Goal: Information Seeking & Learning: Learn about a topic

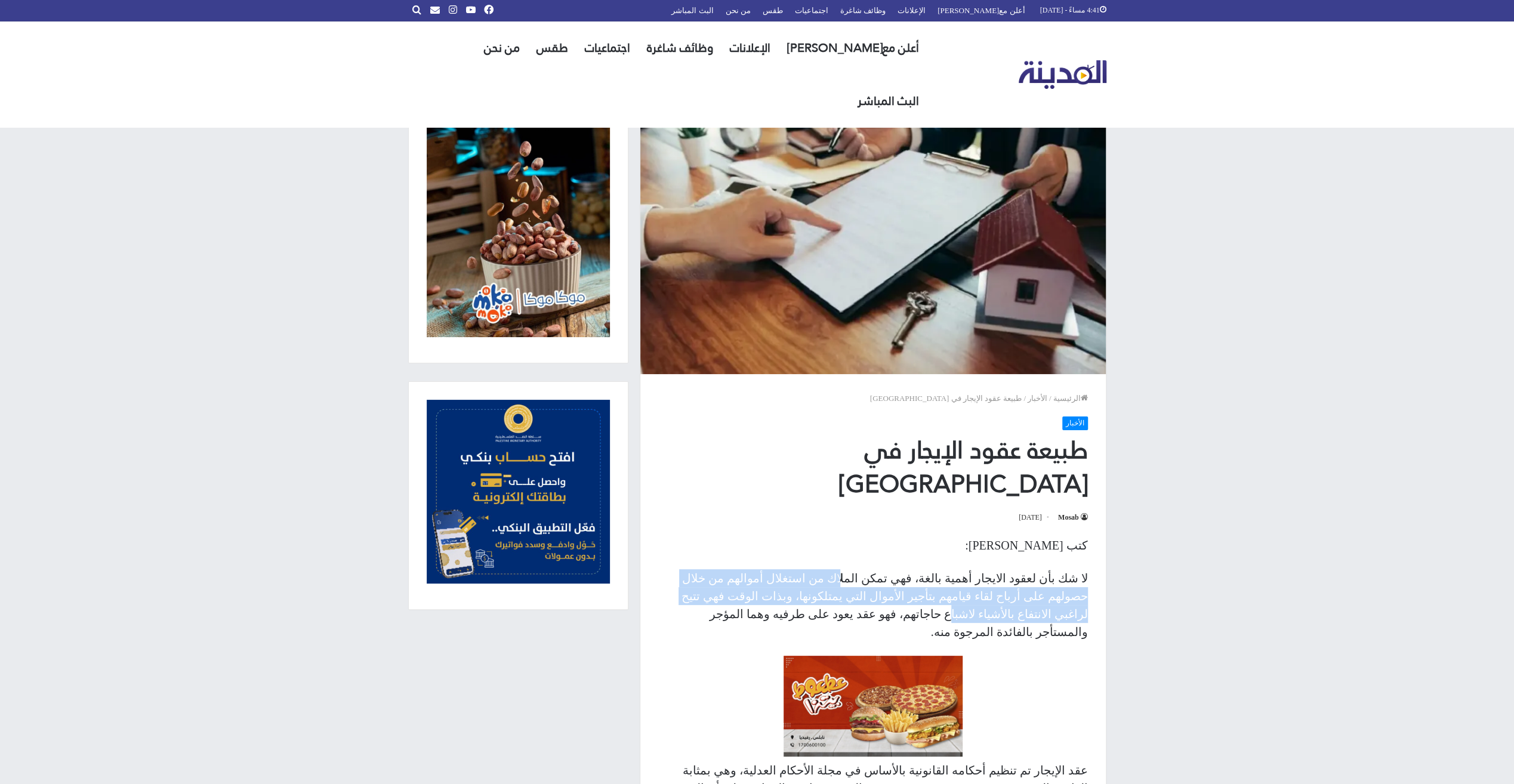
drag, startPoint x: 896, startPoint y: 543, endPoint x: 751, endPoint y: 566, distance: 146.8
click at [751, 569] on p "لا شك بأن لعقود الايجار أهمية بالغة، فهي تمكن الملاك من استغلال أموالهم من خلال…" at bounding box center [873, 605] width 429 height 71
drag, startPoint x: 751, startPoint y: 566, endPoint x: 698, endPoint y: 566, distance: 53.0
click at [698, 569] on p "لا شك بأن لعقود الايجار أهمية بالغة، فهي تمكن الملاك من استغلال أموالهم من خلال…" at bounding box center [873, 605] width 429 height 71
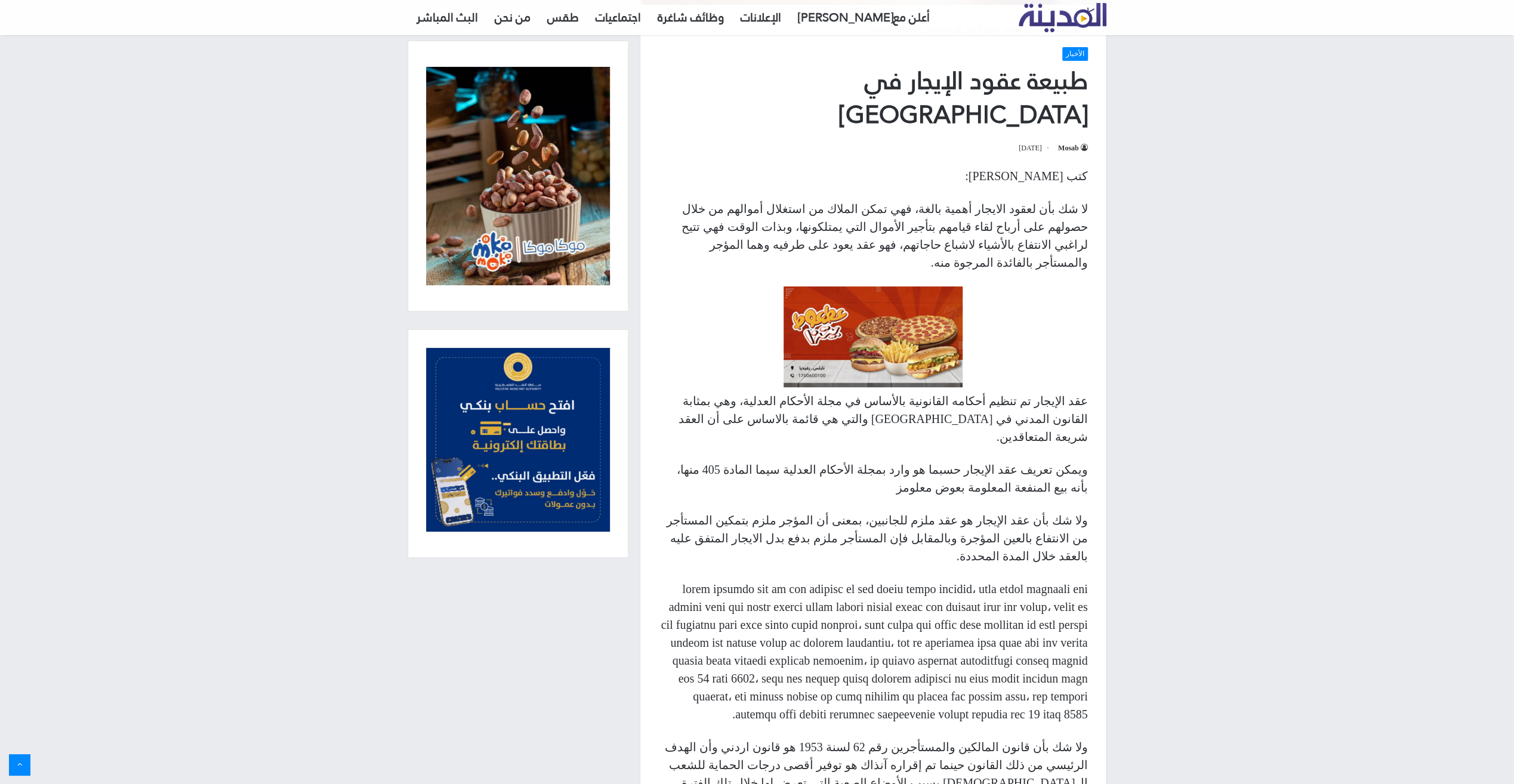
scroll to position [477, 0]
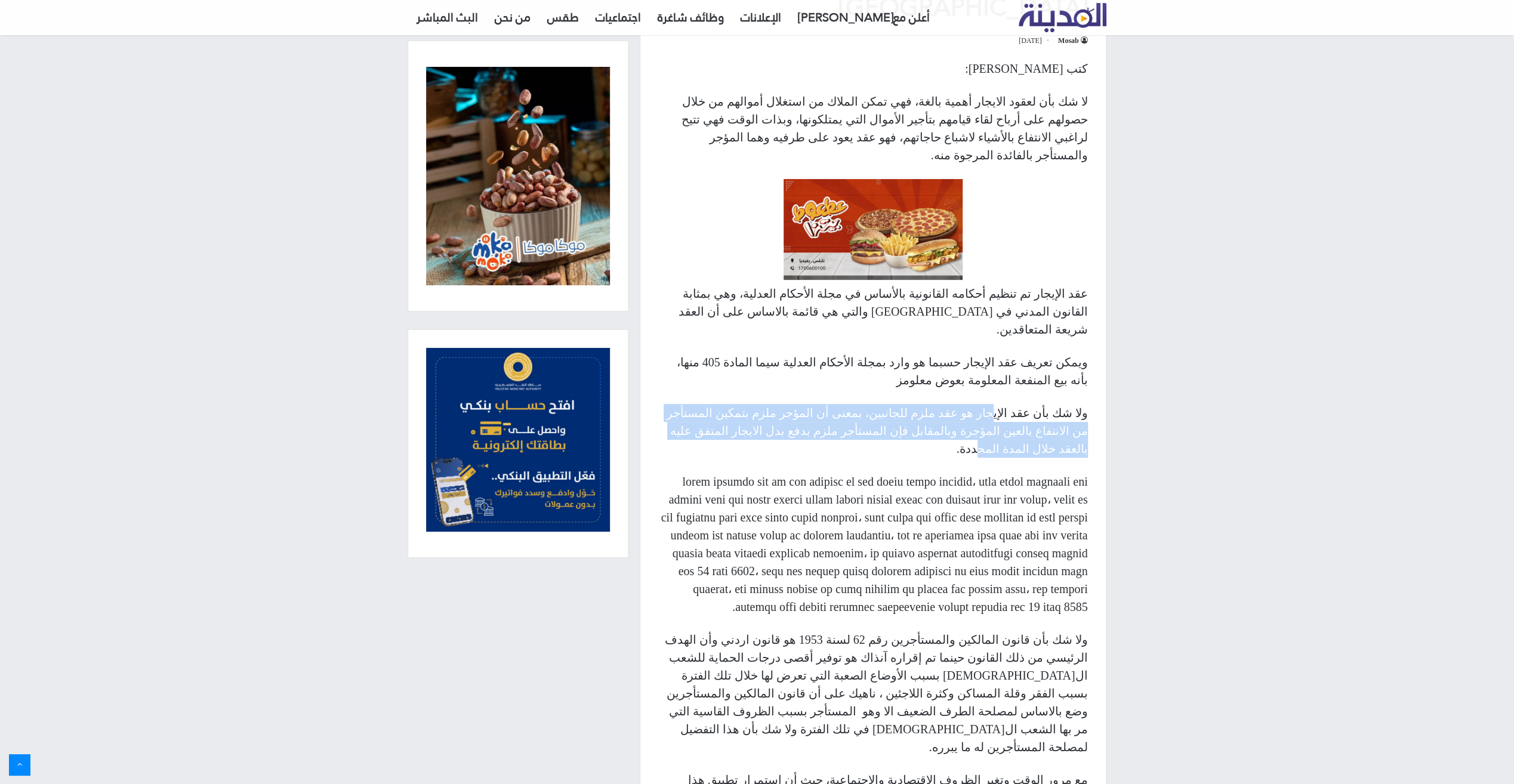
drag, startPoint x: 1013, startPoint y: 344, endPoint x: 791, endPoint y: 362, distance: 222.7
click at [791, 404] on p "ولا شك بأن عقد الإيجار هو عقد ملزم للجانبين، بمعنى أن المؤجر ملزم بتمكين المستأ…" at bounding box center [873, 431] width 429 height 54
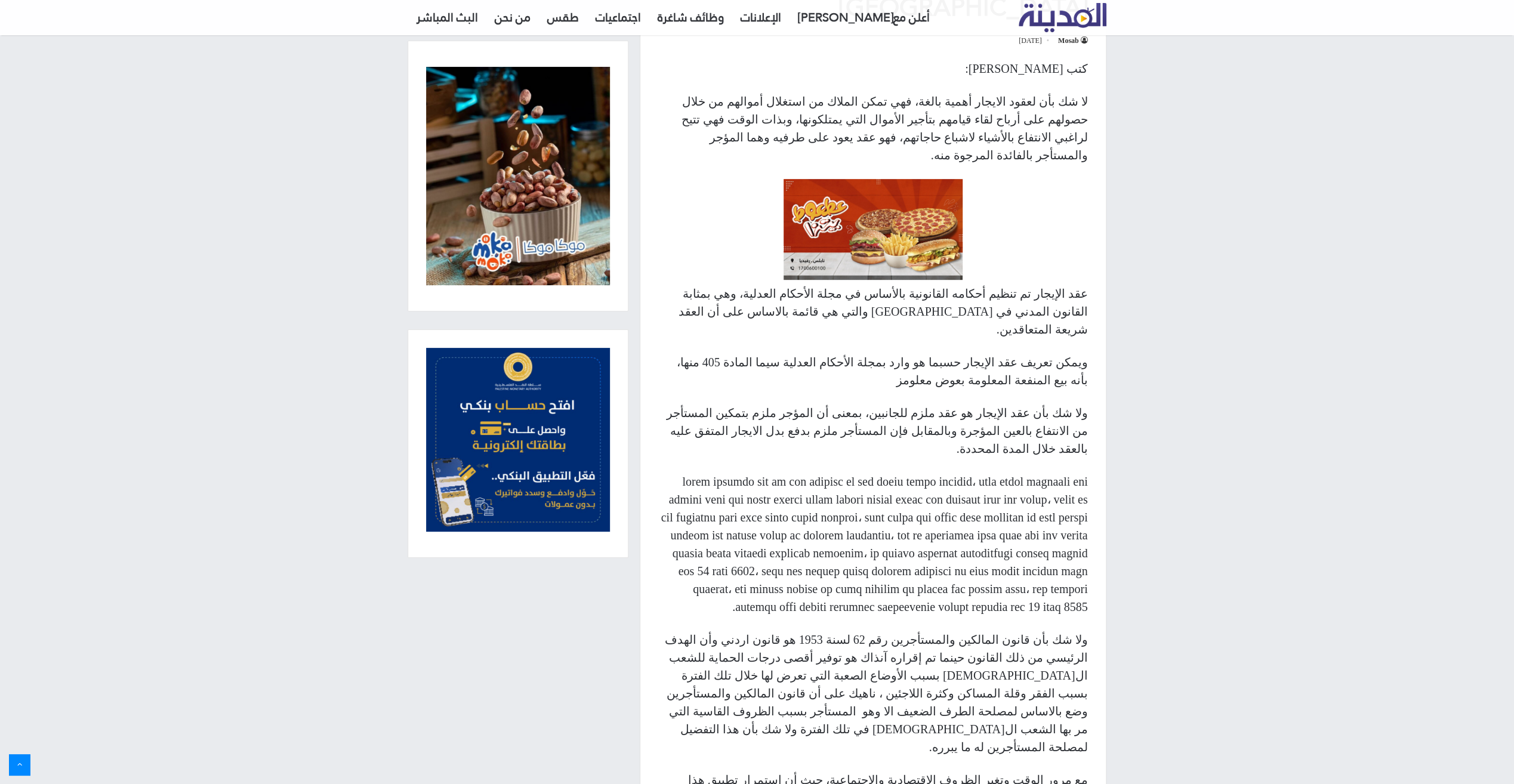
drag, startPoint x: 791, startPoint y: 362, endPoint x: 833, endPoint y: 419, distance: 70.8
click at [833, 473] on p at bounding box center [873, 544] width 429 height 143
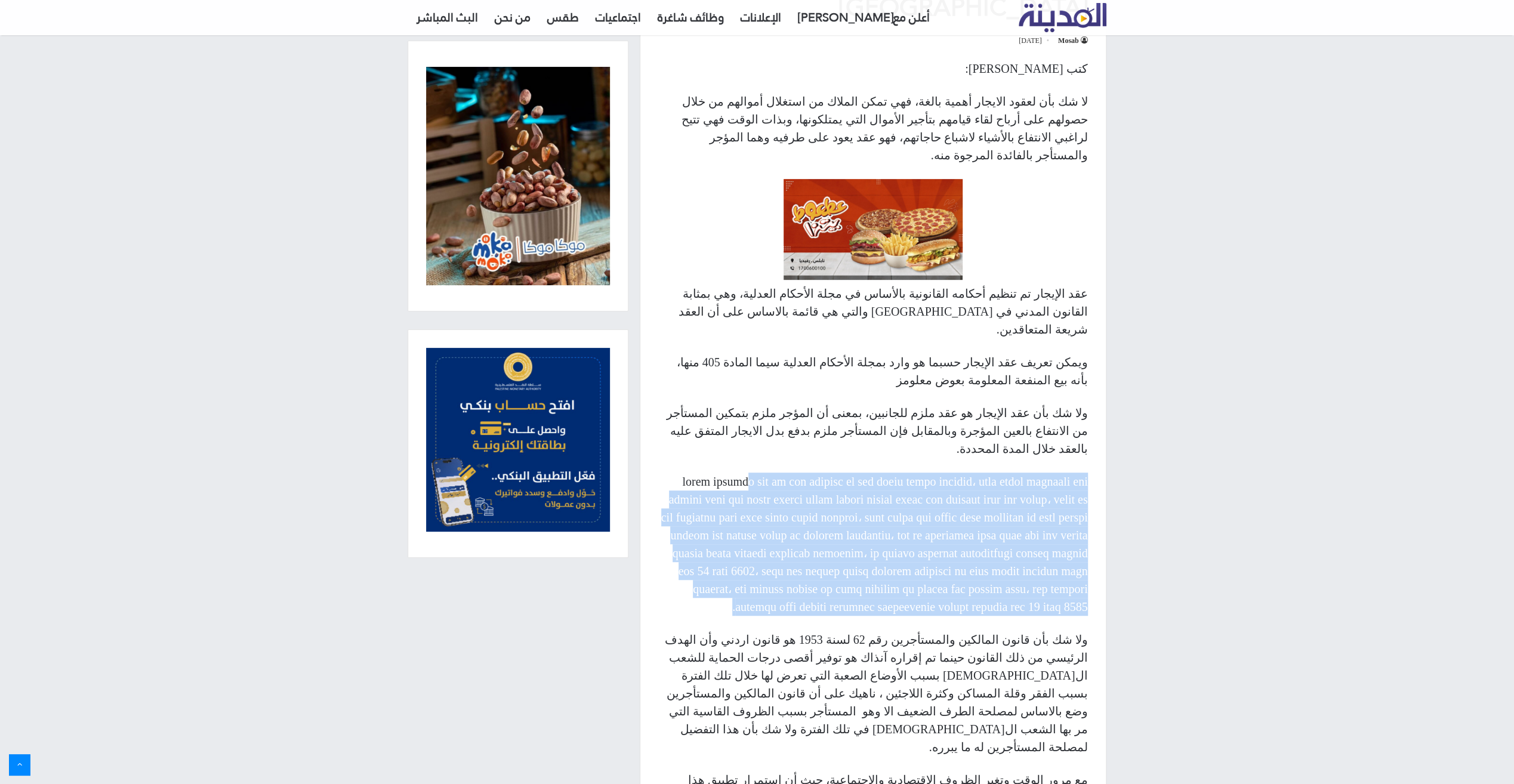
drag, startPoint x: 1011, startPoint y: 394, endPoint x: 742, endPoint y: 505, distance: 291.0
click at [742, 505] on p at bounding box center [873, 544] width 429 height 143
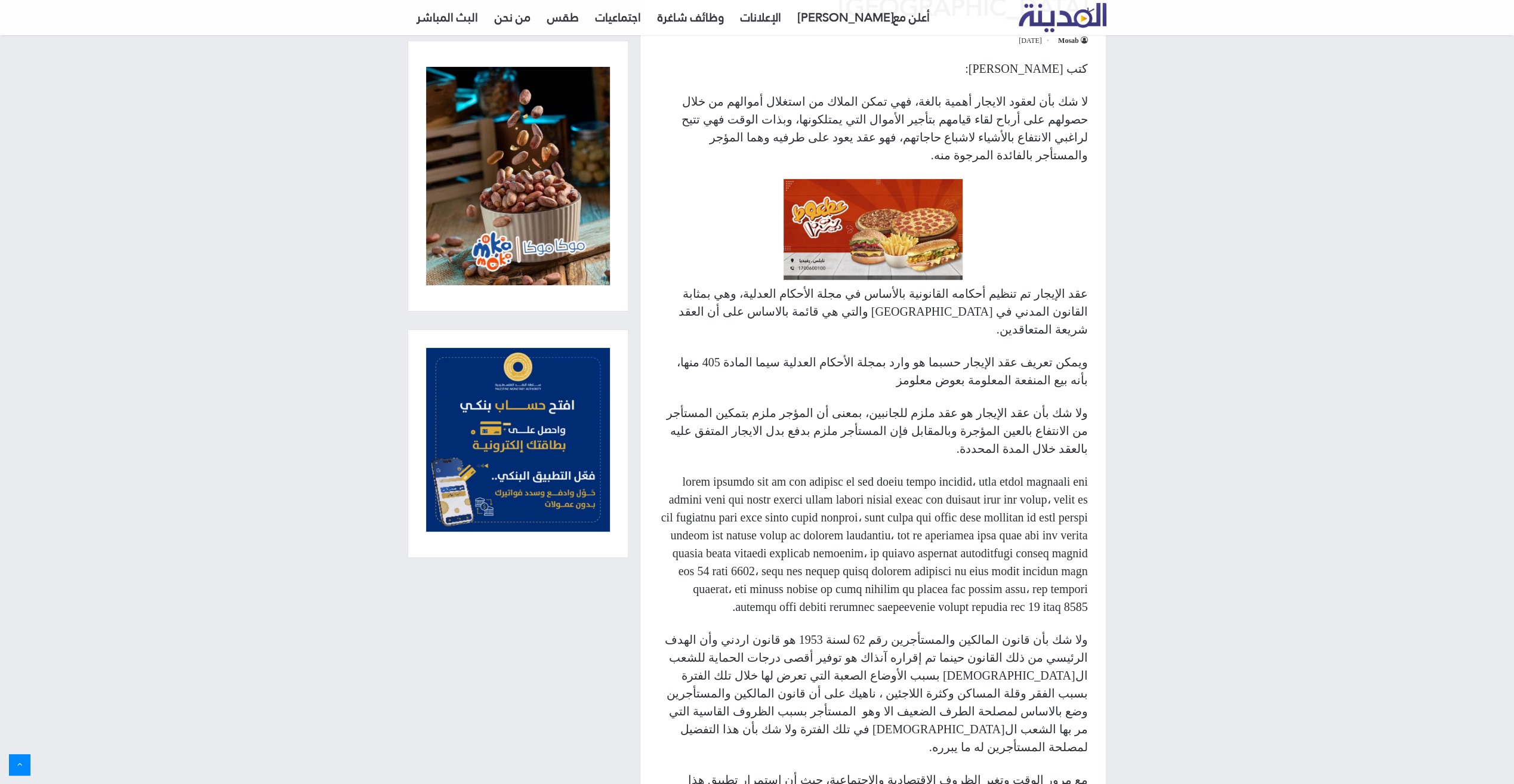
drag, startPoint x: 742, startPoint y: 505, endPoint x: 767, endPoint y: 576, distance: 75.3
click at [767, 630] on p "ولا شك بأن قانون المالكين والمستأجرين رقم 62 لسنة 1953 هو قانون اردني وأن الهدف…" at bounding box center [873, 693] width 429 height 125
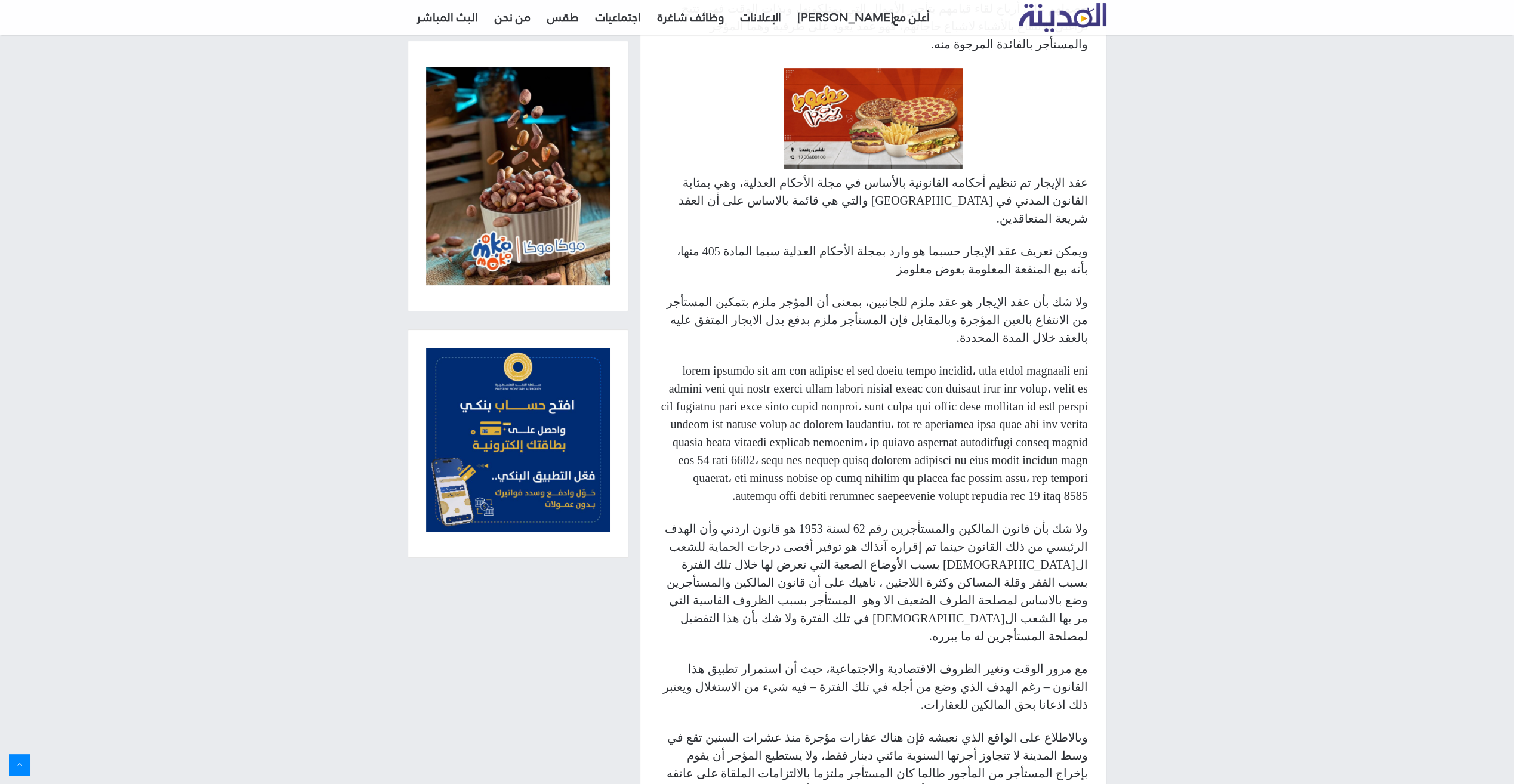
scroll to position [597, 0]
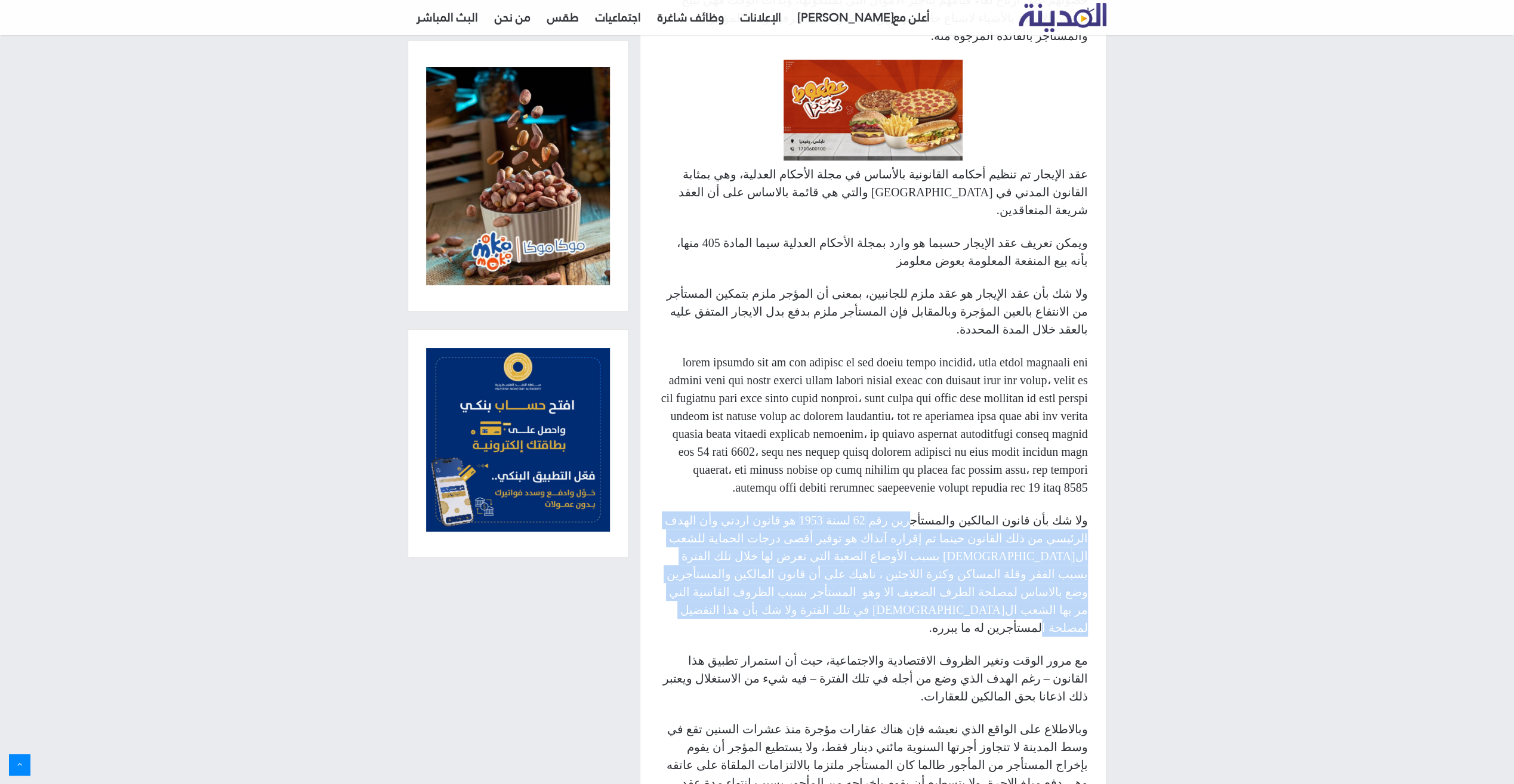
drag, startPoint x: 952, startPoint y: 416, endPoint x: 810, endPoint y: 485, distance: 157.9
click at [810, 511] on p "ولا شك بأن قانون المالكين والمستأجرين رقم 62 لسنة 1953 هو قانون اردني وأن الهدف…" at bounding box center [873, 573] width 429 height 125
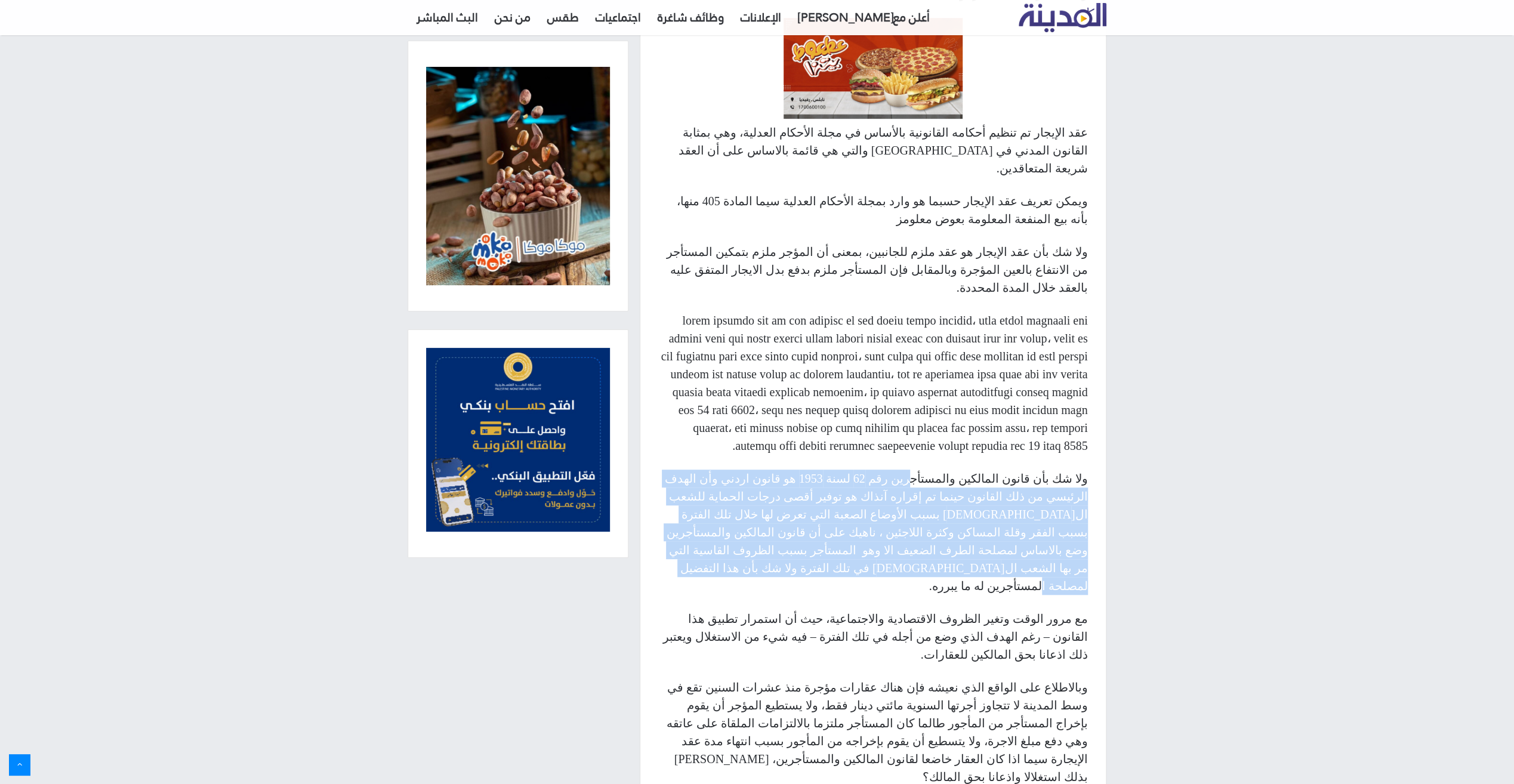
scroll to position [656, 0]
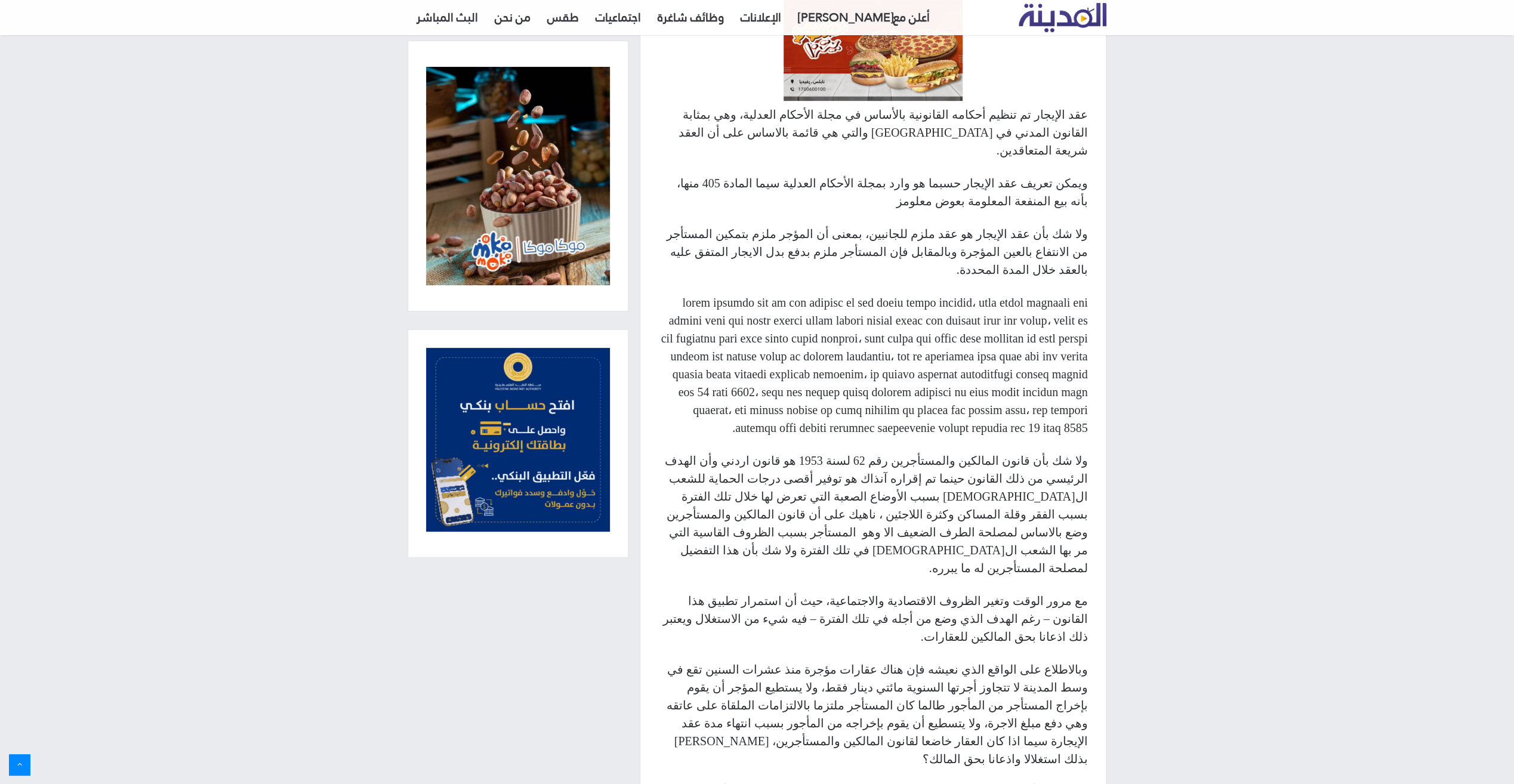
click at [832, 592] on p "مع مرور الوقت وتغير الظروف الاقتصادية والاجتماعية، حيث أن استمرار تطبيق هذا الق…" at bounding box center [873, 619] width 429 height 54
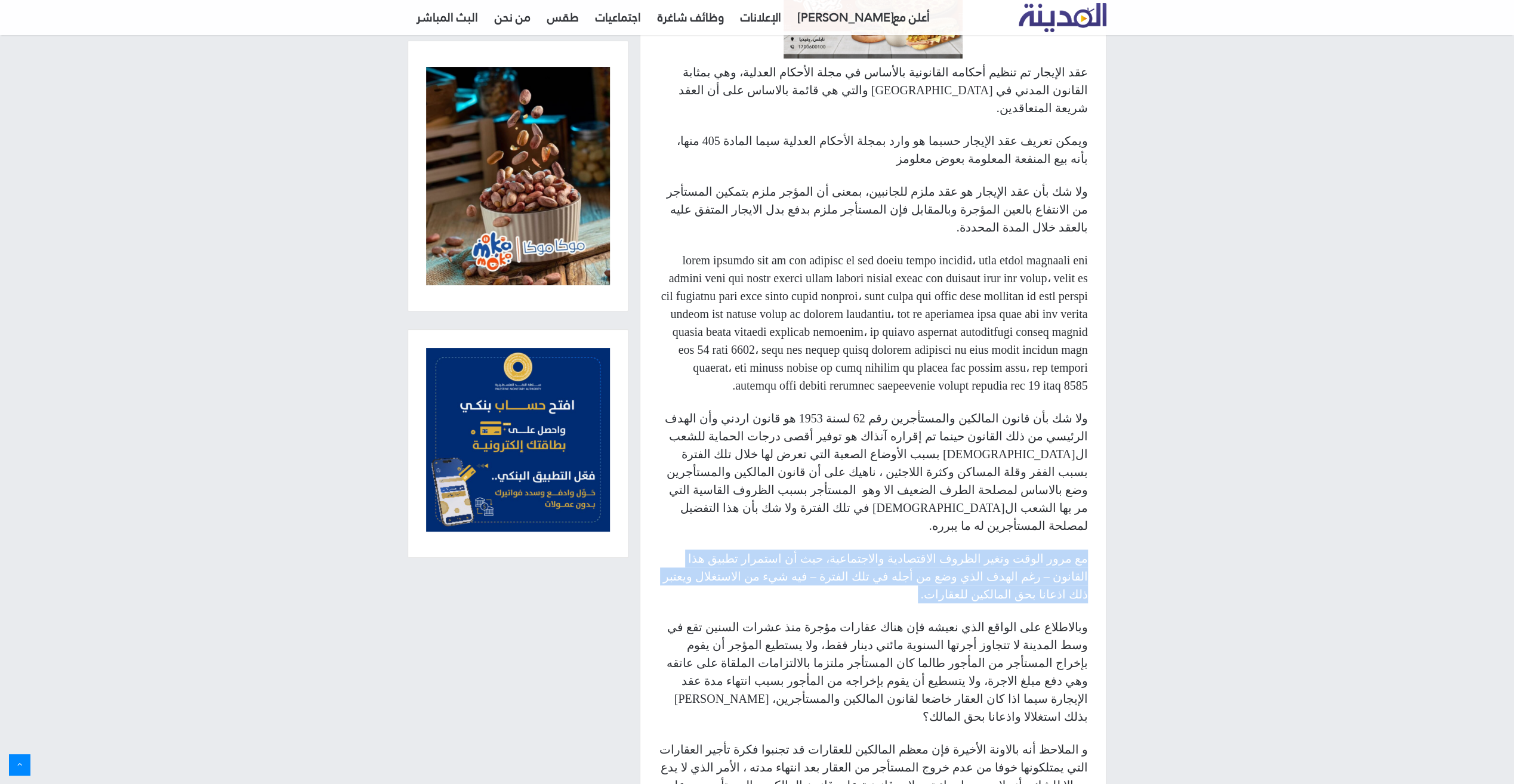
scroll to position [716, 0]
